Goal: Task Accomplishment & Management: Manage account settings

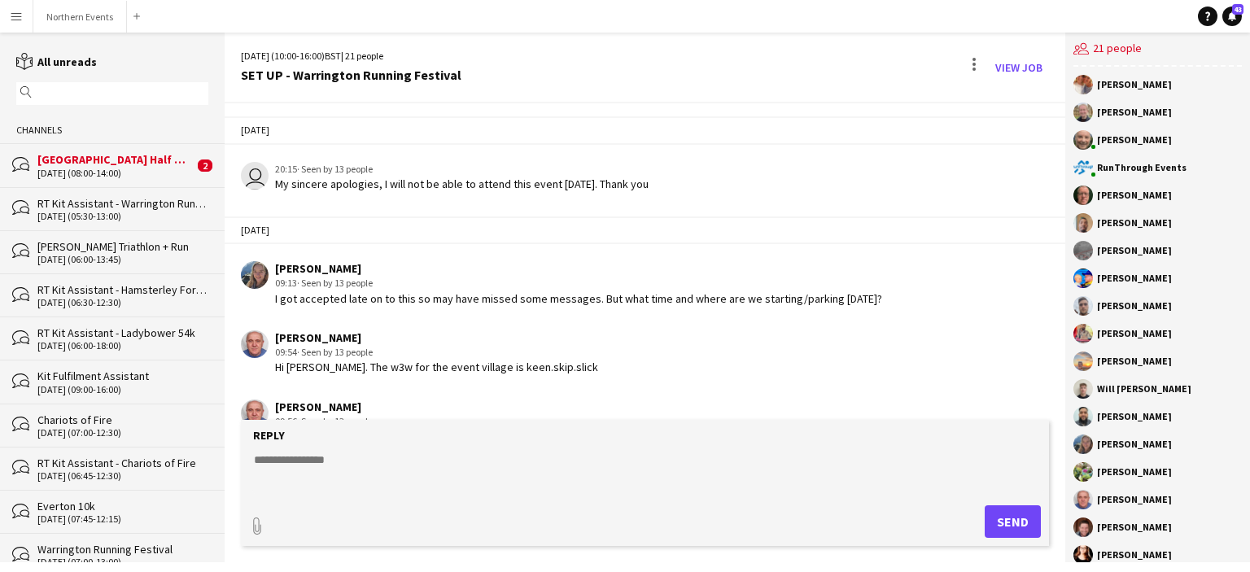
scroll to position [102, 0]
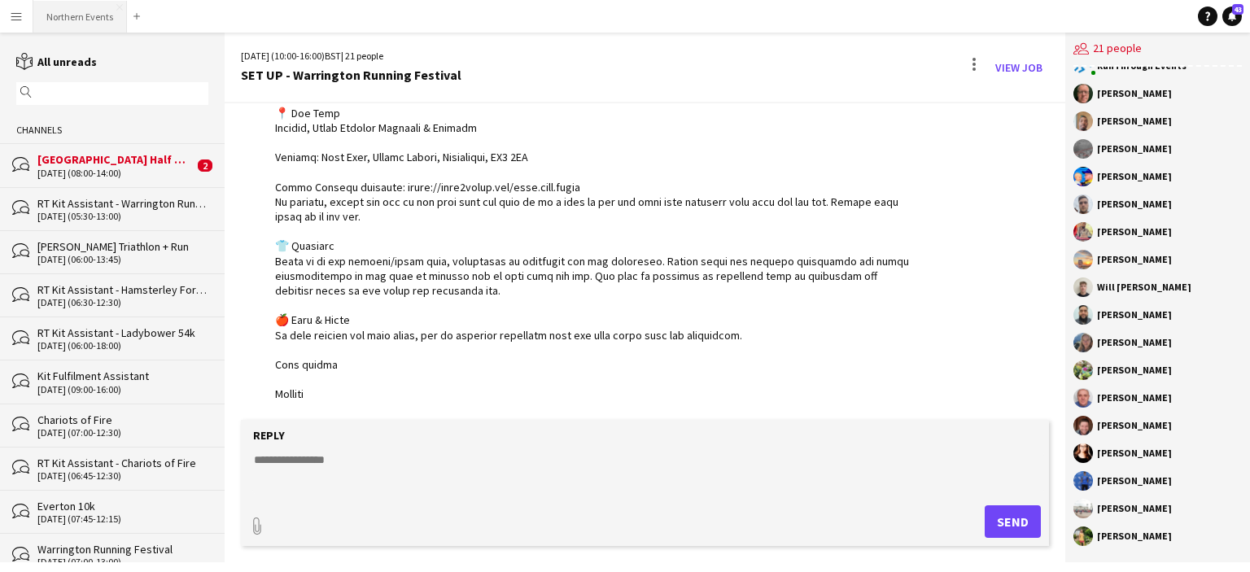
click at [102, 13] on button "Northern Events Close" at bounding box center [80, 17] width 94 height 32
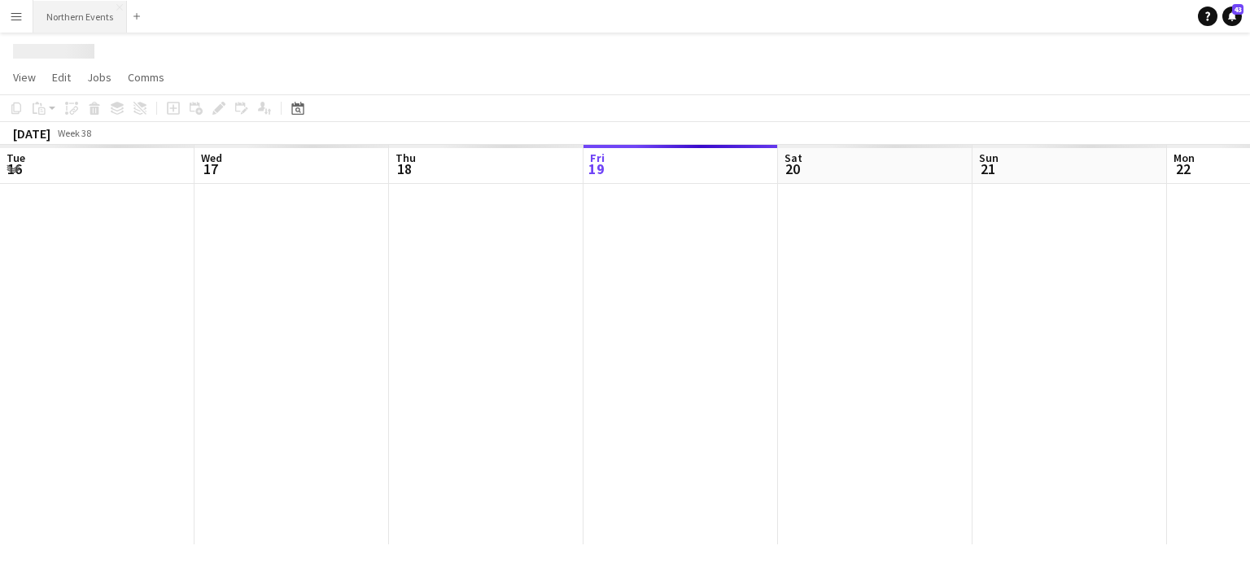
scroll to position [0, 388]
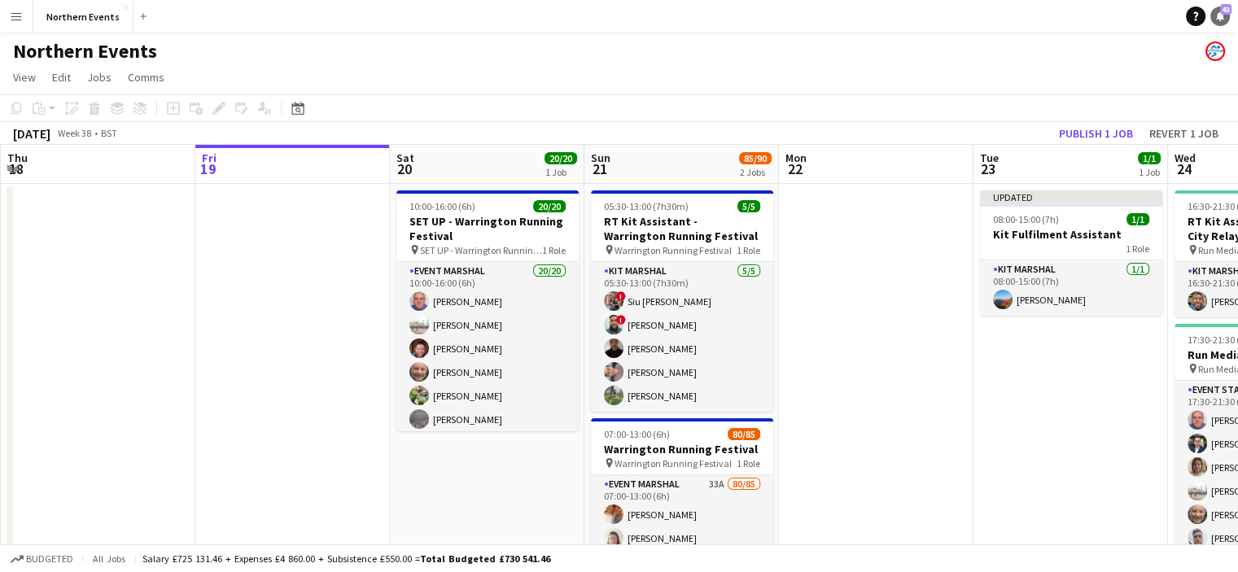
click at [1222, 15] on icon at bounding box center [1220, 15] width 8 height 8
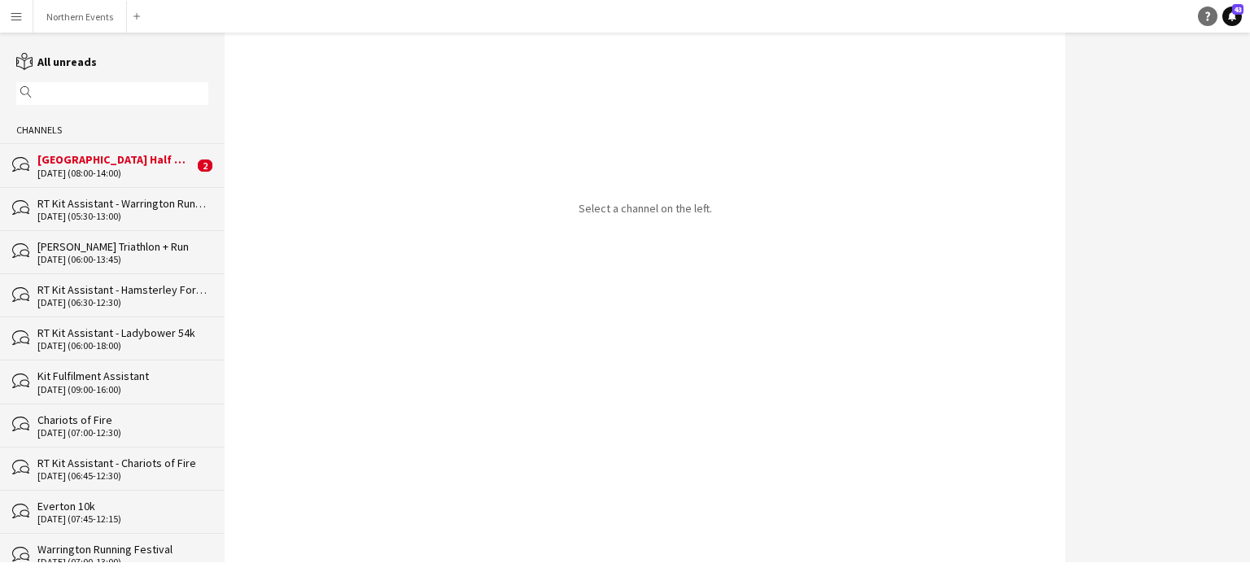
click at [1212, 17] on icon "Help" at bounding box center [1208, 16] width 10 height 10
click at [1248, 22] on div "Help Notifications 43" at bounding box center [1224, 17] width 52 height 20
click at [1229, 15] on icon at bounding box center [1232, 15] width 8 height 8
click at [20, 17] on app-icon "Menu" at bounding box center [16, 16] width 13 height 13
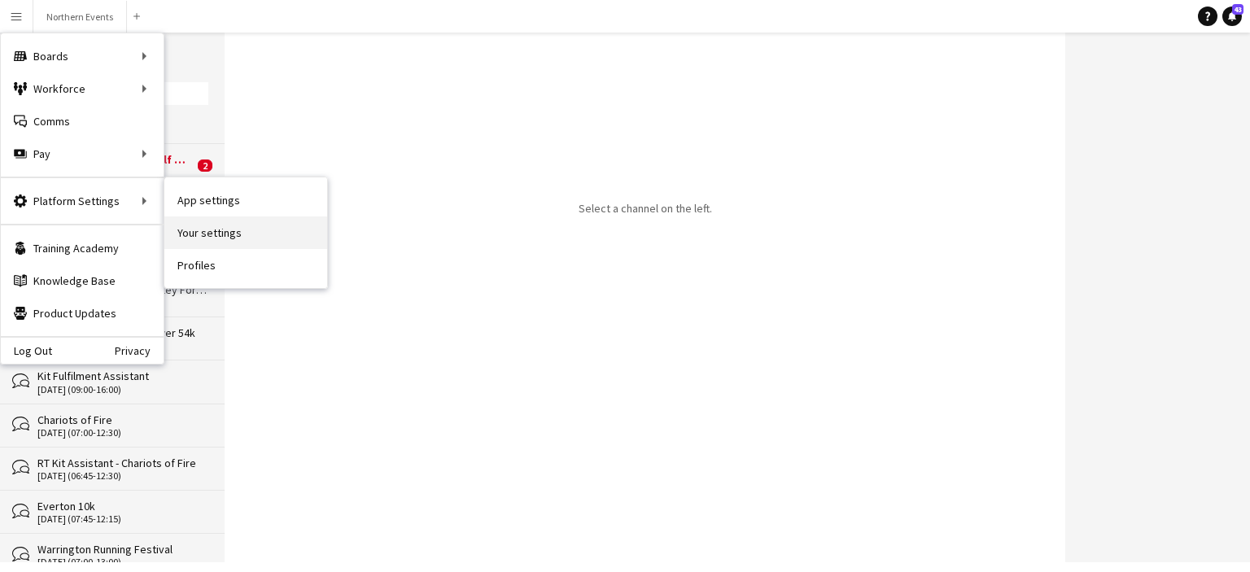
click at [233, 231] on link "Your settings" at bounding box center [245, 232] width 163 height 33
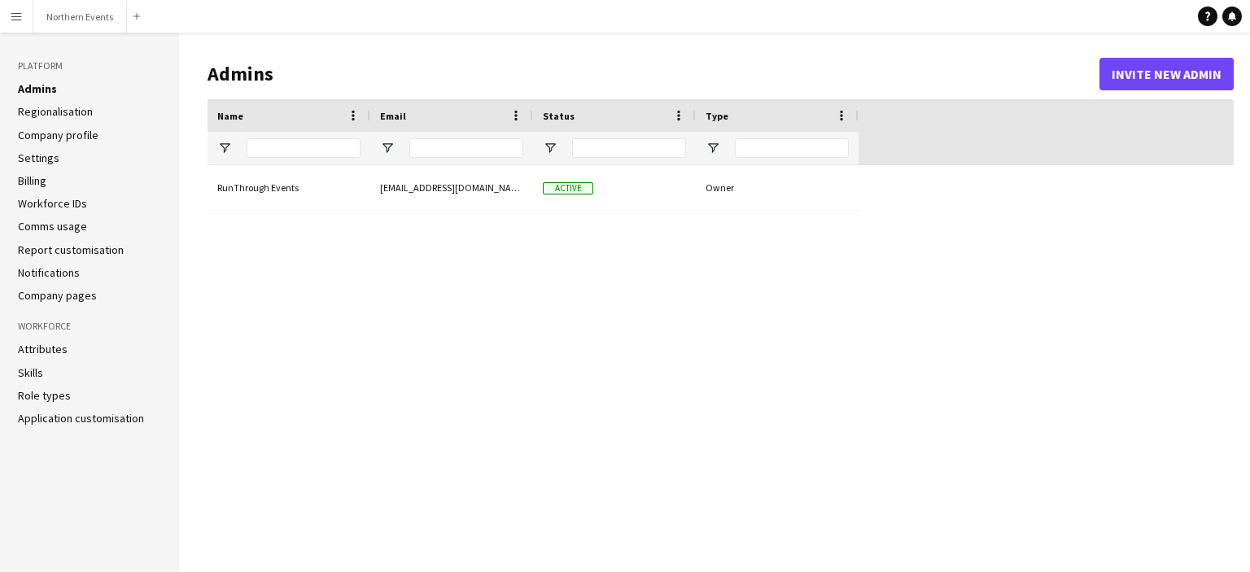
type input "**********"
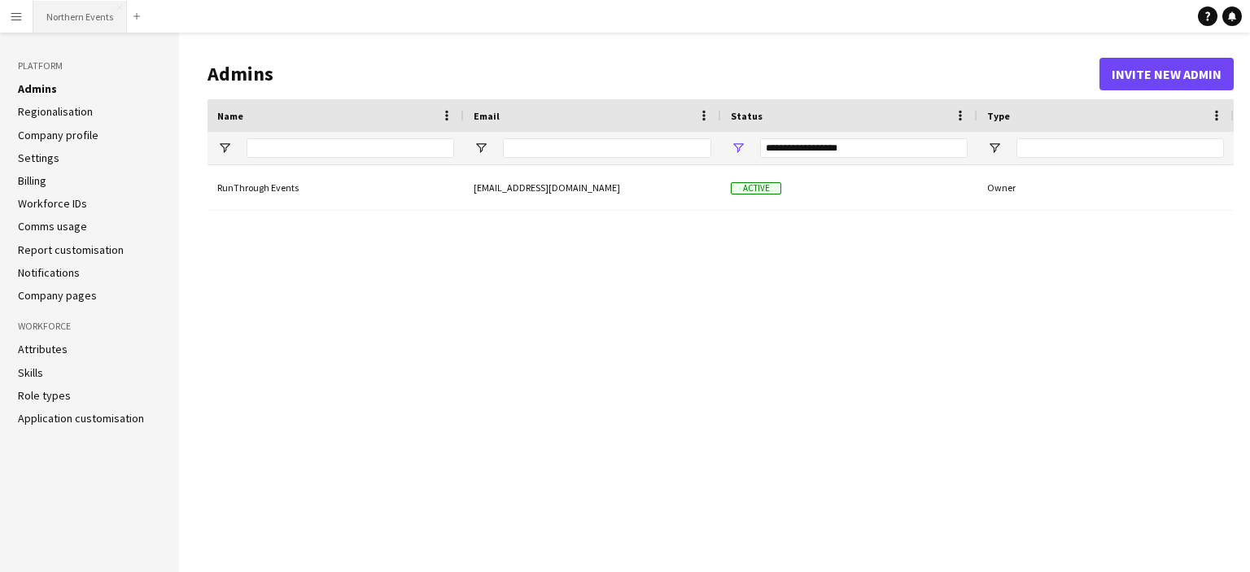
click at [55, 13] on button "Northern Events Close" at bounding box center [80, 17] width 94 height 32
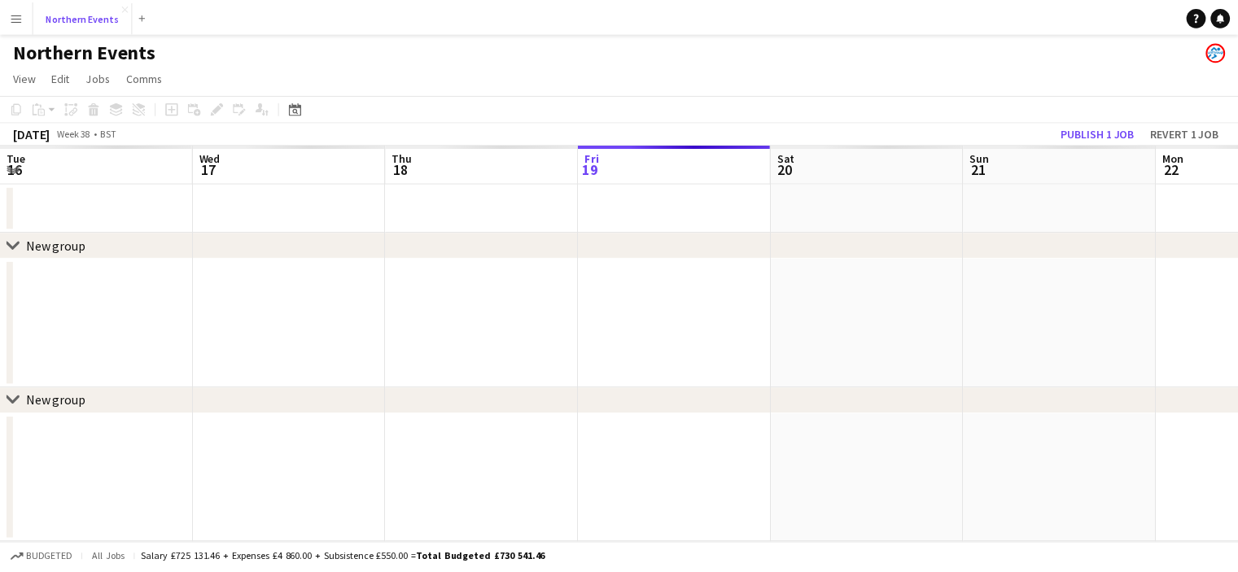
scroll to position [0, 388]
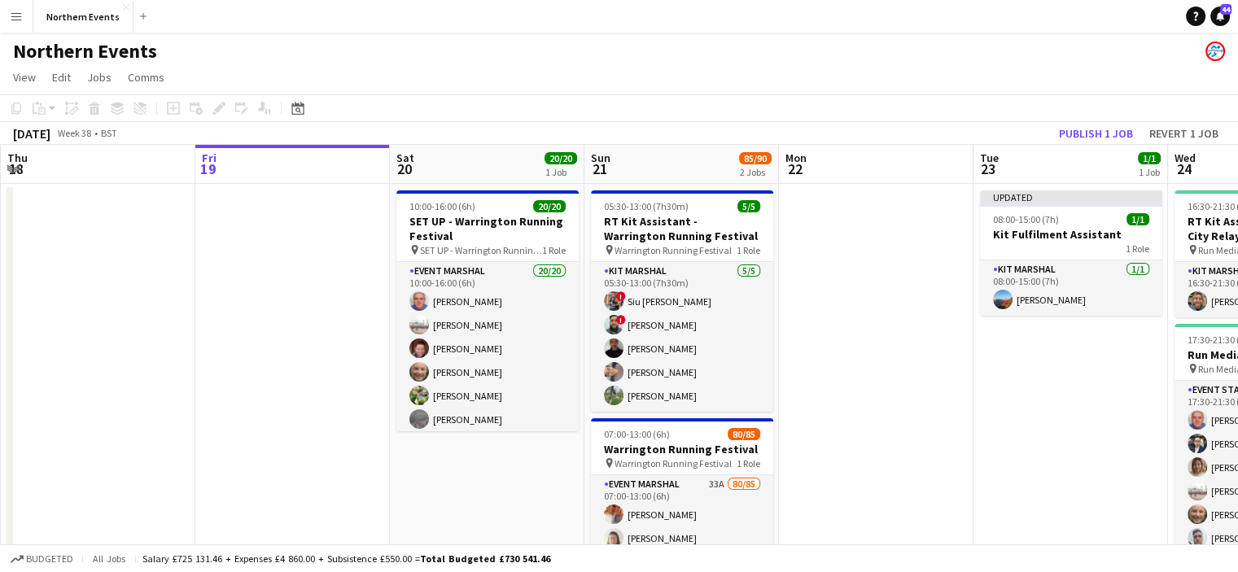
click at [858, 103] on app-toolbar "Copy Paste Paste Ctrl+V Paste with crew Ctrl+Shift+V Paste linked Job Delete Gr…" at bounding box center [619, 108] width 1238 height 28
click at [1073, 134] on button "Publish 1 job" at bounding box center [1095, 133] width 87 height 21
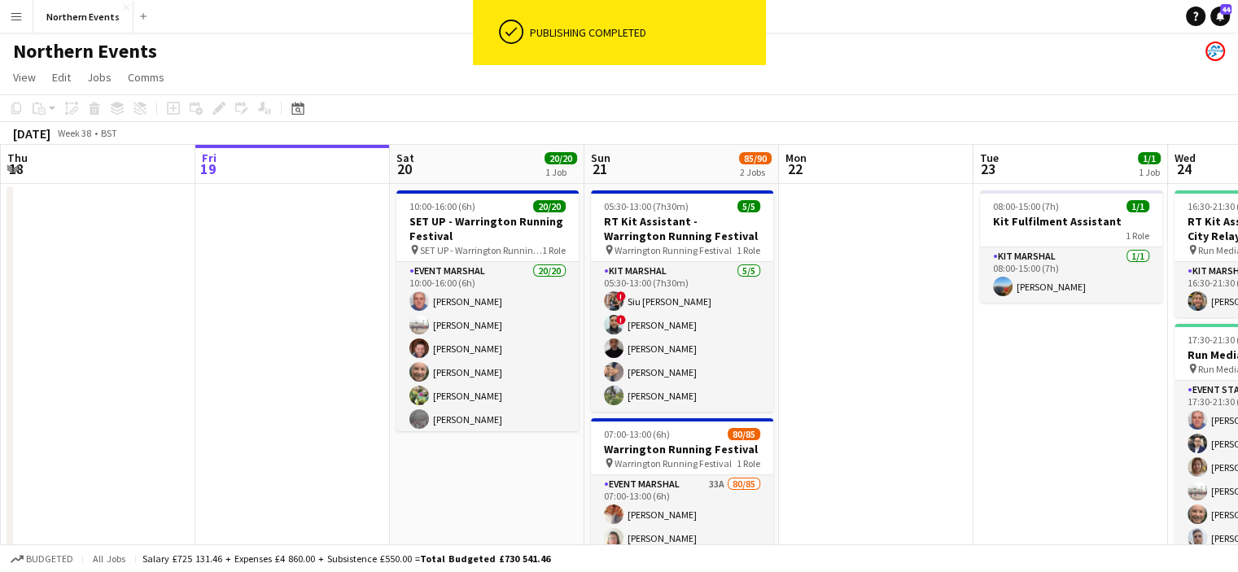
click at [939, 386] on app-date-cell at bounding box center [876, 438] width 194 height 509
